Goal: Information Seeking & Learning: Learn about a topic

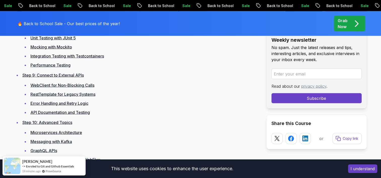
scroll to position [1109, 0]
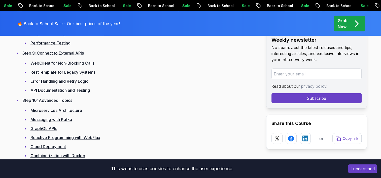
click at [356, 169] on button "I understand" at bounding box center [362, 169] width 29 height 9
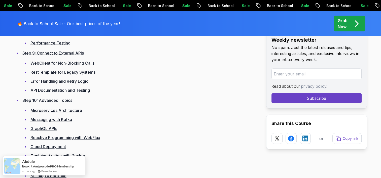
click at [207, 107] on li "Step 10: Advanced Topics Microservices Architecture Messaging with Kafka GraphQ…" at bounding box center [139, 128] width 237 height 63
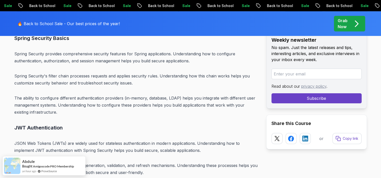
scroll to position [0, 0]
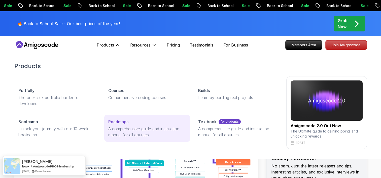
click at [131, 123] on div "Roadmaps" at bounding box center [147, 122] width 78 height 6
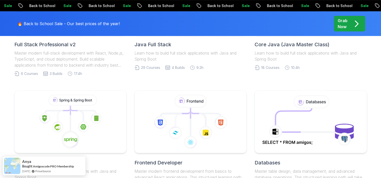
scroll to position [126, 0]
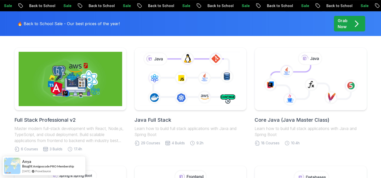
click at [278, 119] on h2 "Core Java (Java Master Class)" at bounding box center [311, 120] width 112 height 7
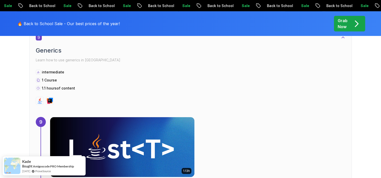
scroll to position [1840, 0]
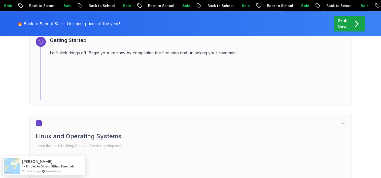
scroll to position [302, 0]
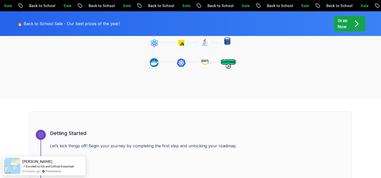
scroll to position [50, 0]
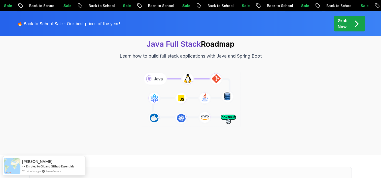
click at [209, 100] on icon at bounding box center [190, 99] width 102 height 57
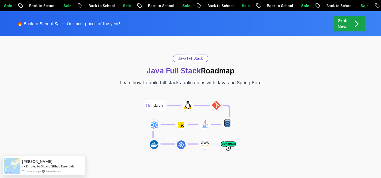
scroll to position [0, 0]
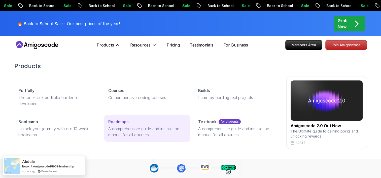
click at [120, 120] on p "Roadmaps" at bounding box center [118, 122] width 20 height 6
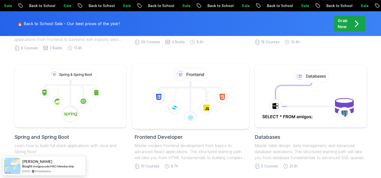
scroll to position [227, 0]
click at [157, 138] on h2 "Frontend Developer" at bounding box center [191, 137] width 112 height 7
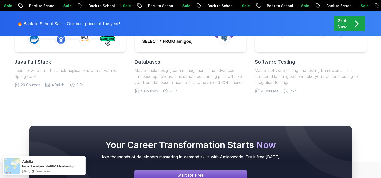
scroll to position [1659, 0]
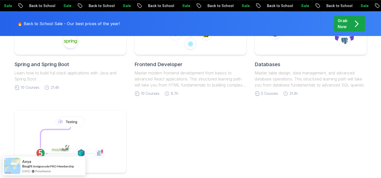
scroll to position [302, 0]
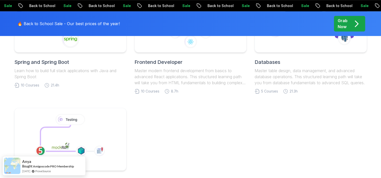
click at [60, 63] on h2 "Spring and Spring Boot" at bounding box center [70, 62] width 112 height 7
